Goal: Transaction & Acquisition: Download file/media

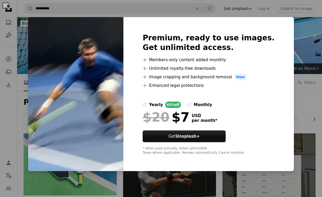
scroll to position [5985, 0]
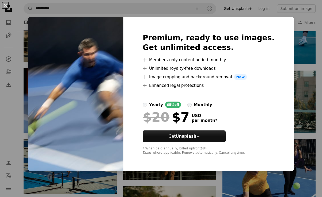
click at [320, 78] on div "An X shape Premium, ready to use images. Get unlimited access. A plus sign Memb…" at bounding box center [161, 98] width 322 height 197
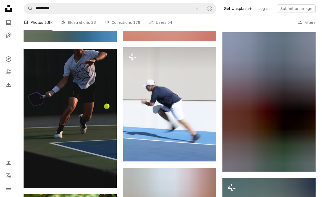
scroll to position [13289, 0]
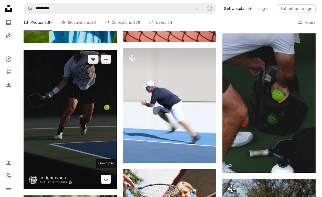
click at [105, 178] on icon "Download" at bounding box center [105, 180] width 3 height 4
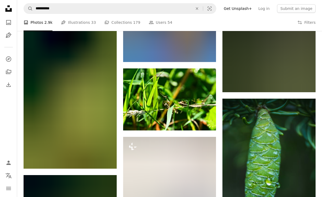
scroll to position [15536, 0]
